Goal: Task Accomplishment & Management: Manage account settings

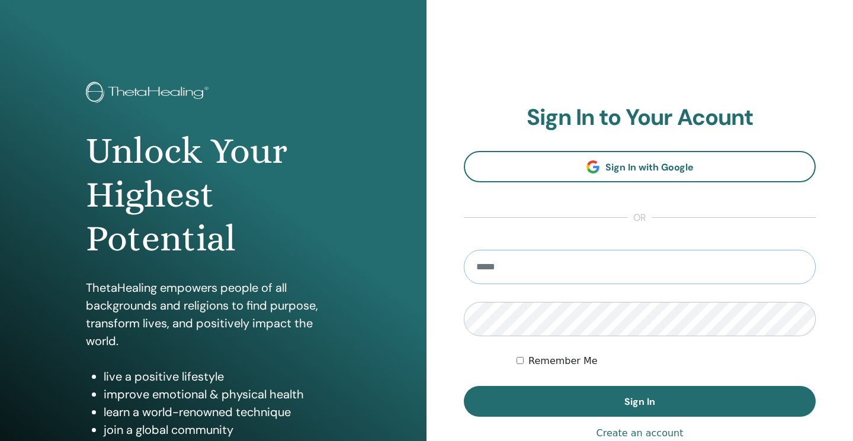
type input "**********"
click at [640, 402] on button "Sign In" at bounding box center [640, 401] width 352 height 31
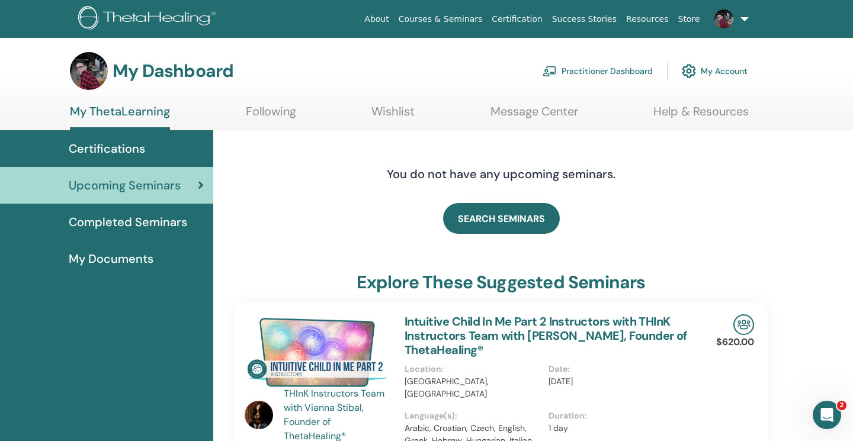
click at [152, 225] on span "Completed Seminars" at bounding box center [128, 222] width 118 height 18
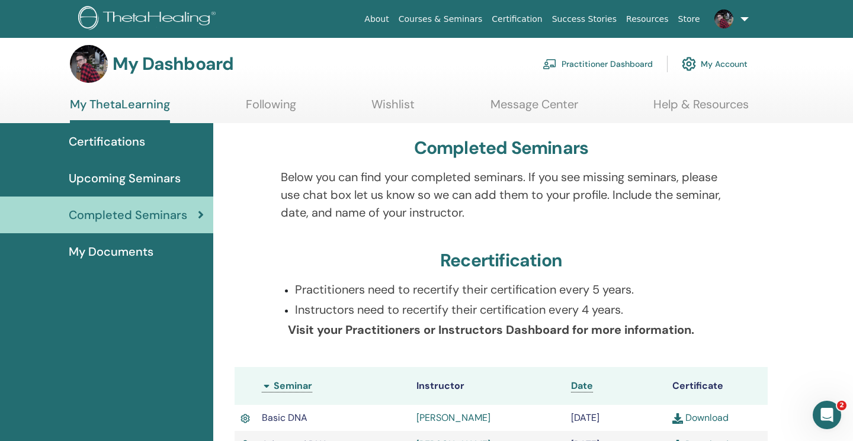
scroll to position [7, 0]
click at [281, 104] on link "Following" at bounding box center [271, 109] width 50 height 23
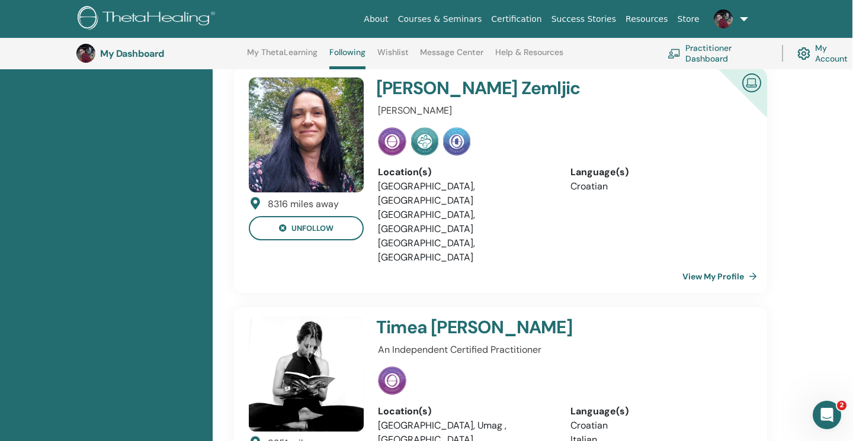
scroll to position [794, 1]
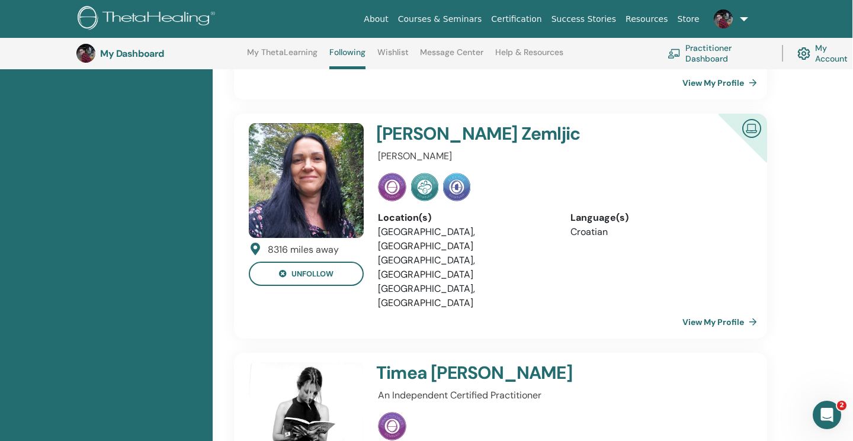
click at [381, 412] on img at bounding box center [392, 426] width 28 height 28
click at [435, 363] on h4 "Timea Katinić" at bounding box center [529, 373] width 307 height 21
click at [435, 389] on p "An Independent Certified Practitioner" at bounding box center [561, 396] width 367 height 14
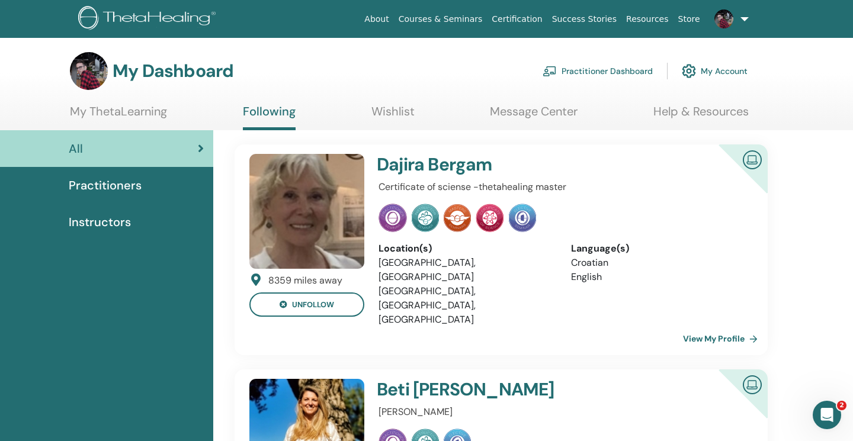
scroll to position [0, 0]
click at [140, 117] on link "My ThetaLearning" at bounding box center [118, 115] width 97 height 23
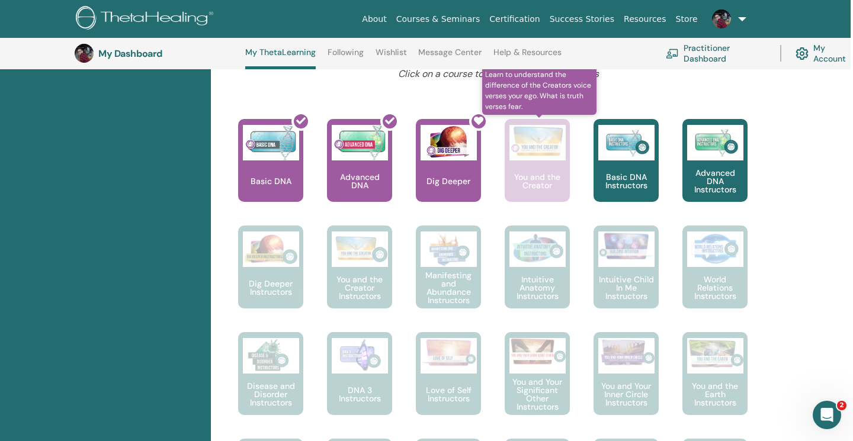
scroll to position [468, 3]
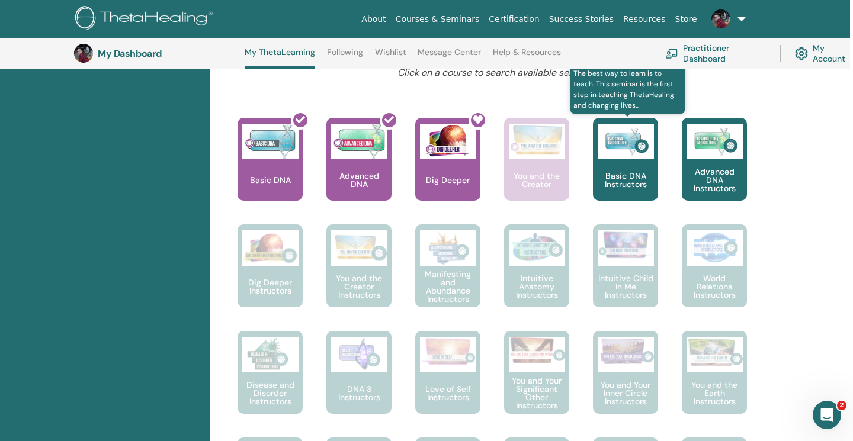
click at [633, 196] on div "Basic DNA Instructors" at bounding box center [625, 159] width 65 height 83
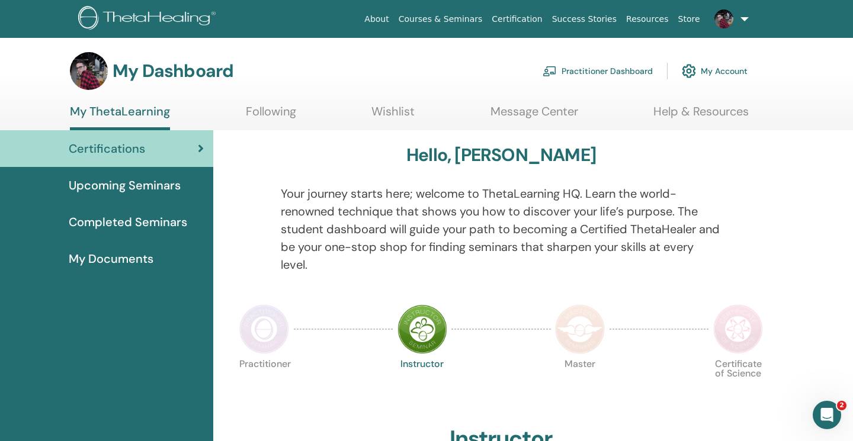
click at [636, 66] on link "Practitioner Dashboard" at bounding box center [598, 71] width 110 height 26
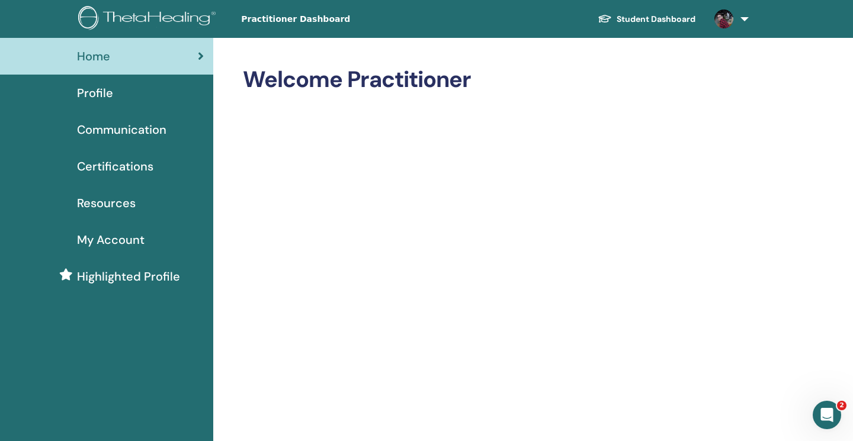
click at [133, 235] on span "My Account" at bounding box center [111, 240] width 68 height 18
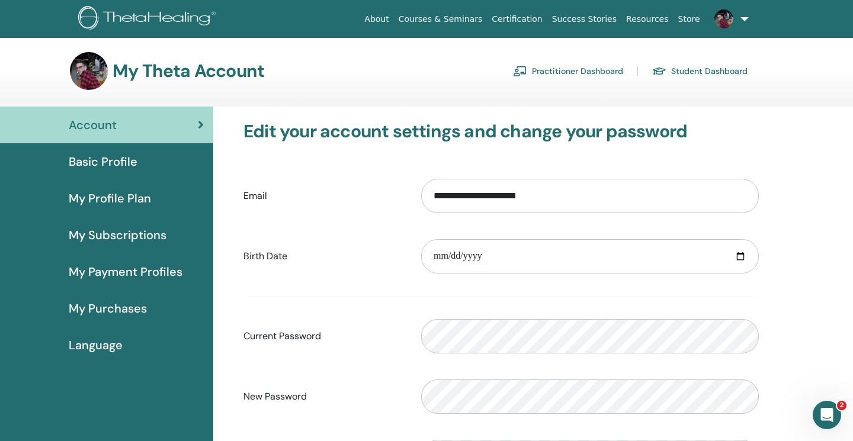
click at [118, 191] on span "My Profile Plan" at bounding box center [110, 199] width 82 height 18
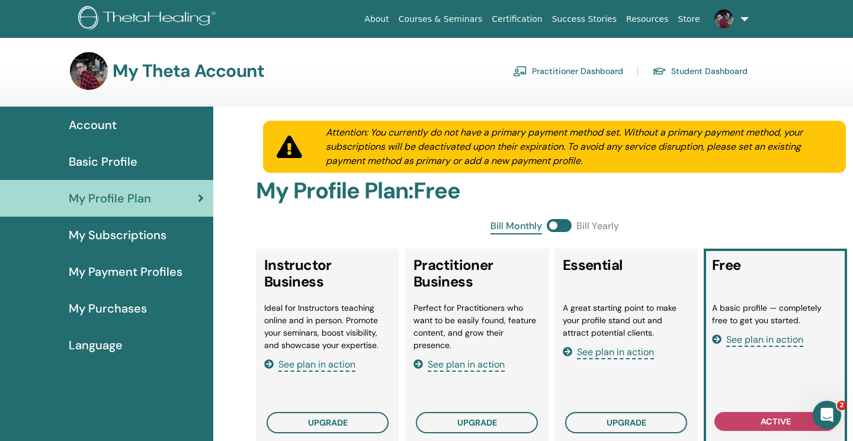
click at [133, 240] on span "My Subscriptions" at bounding box center [118, 235] width 98 height 18
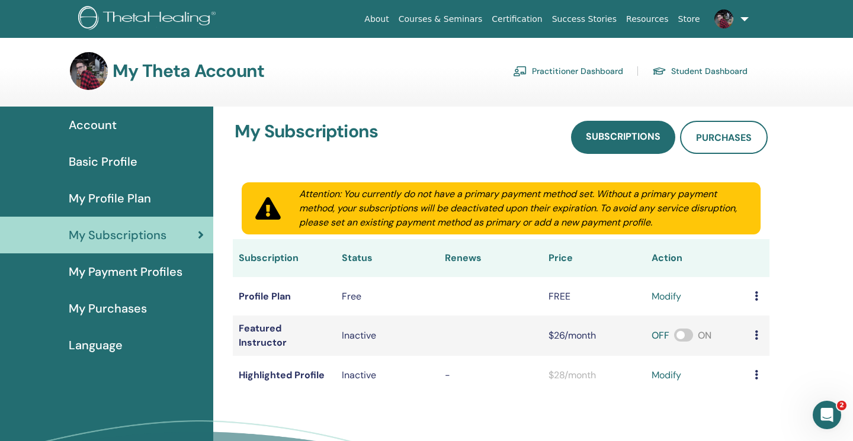
click at [127, 265] on span "My Payment Profiles" at bounding box center [126, 272] width 114 height 18
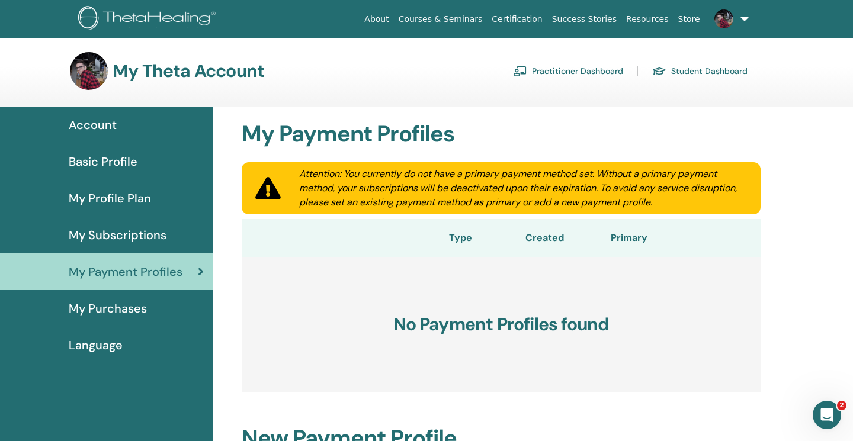
click at [191, 77] on h3 "My Theta Account" at bounding box center [189, 70] width 152 height 21
click at [177, 24] on img at bounding box center [149, 19] width 142 height 27
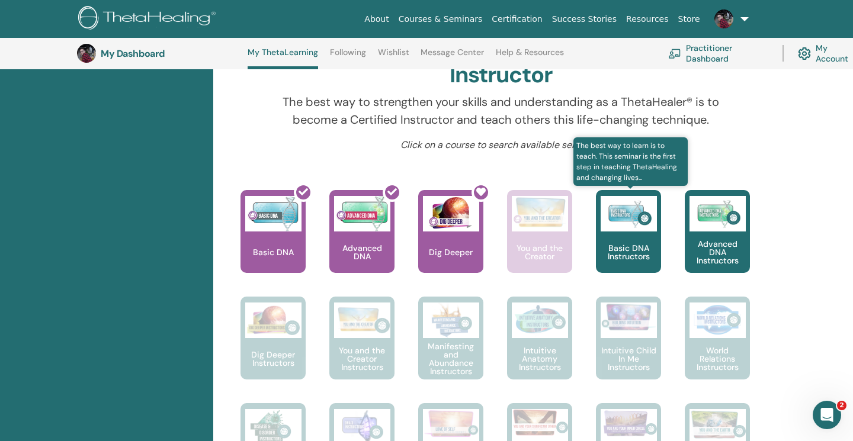
scroll to position [403, 0]
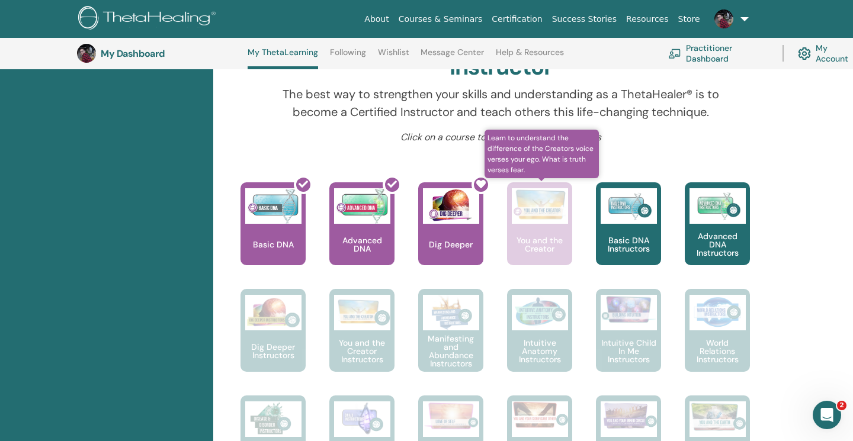
click at [508, 247] on p "You and the Creator" at bounding box center [539, 244] width 65 height 17
